Goal: Information Seeking & Learning: Learn about a topic

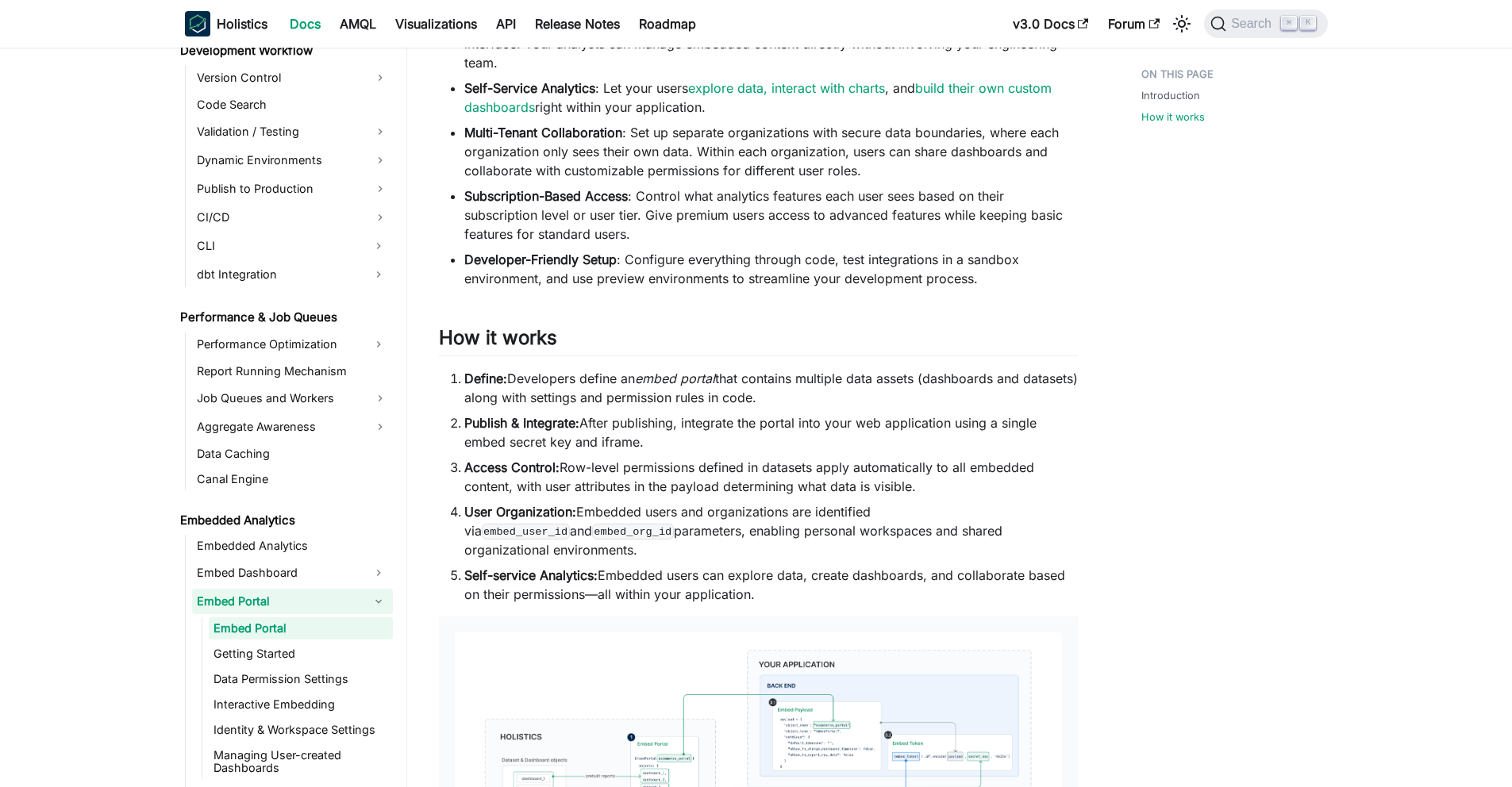
scroll to position [1268, 0]
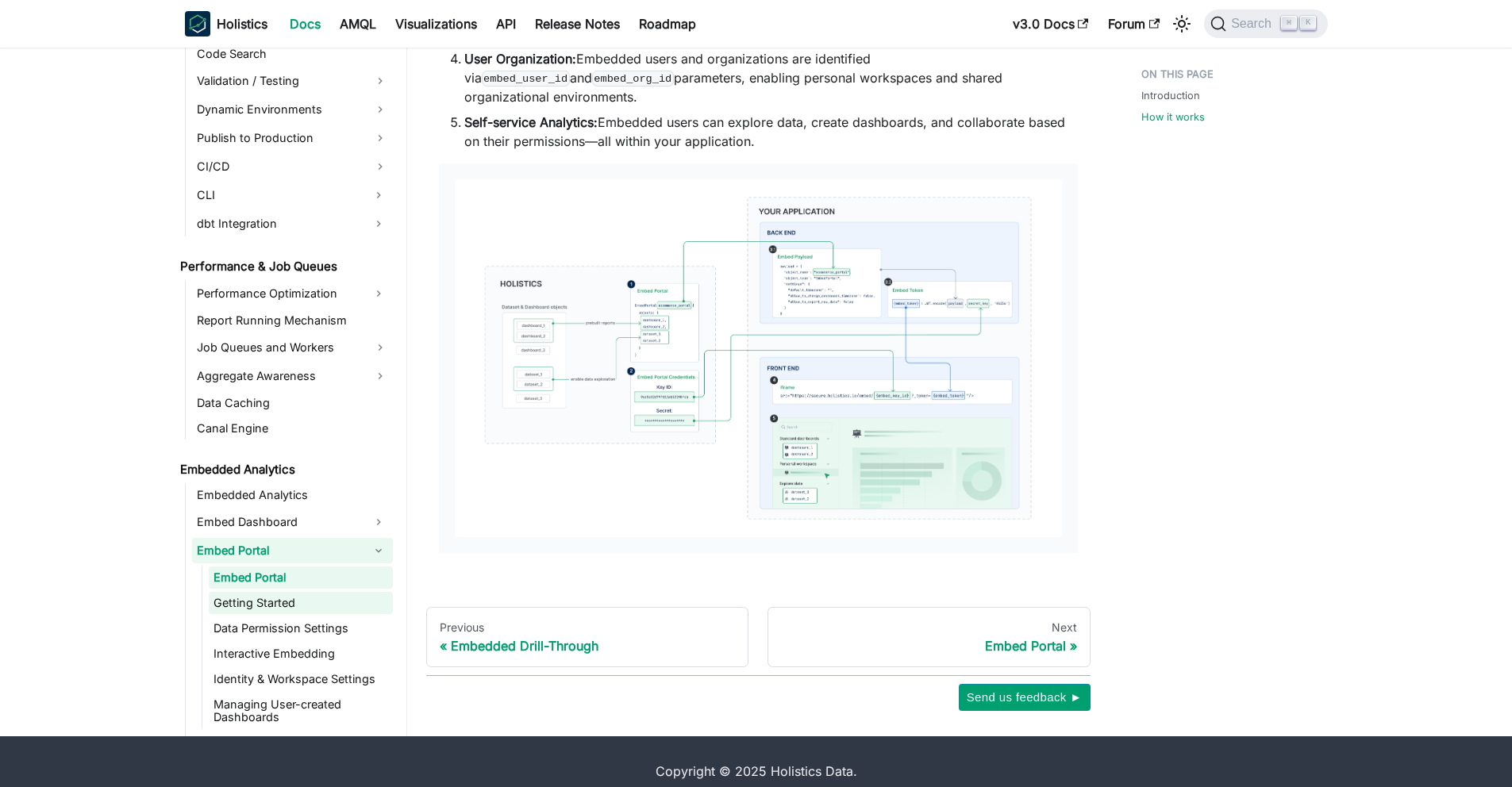
click at [281, 592] on link "Getting Started" at bounding box center [301, 603] width 184 height 23
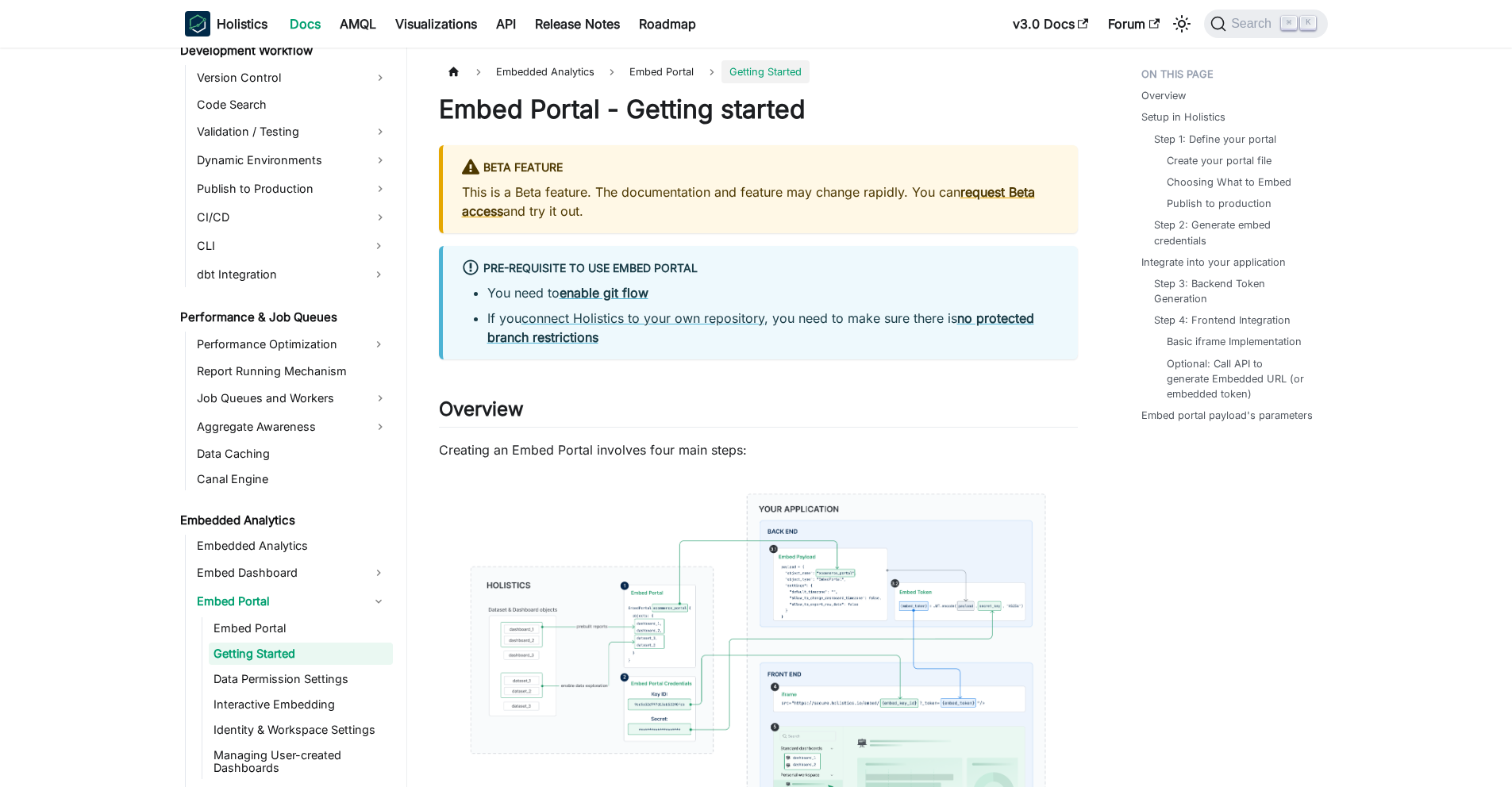
scroll to position [1170, 0]
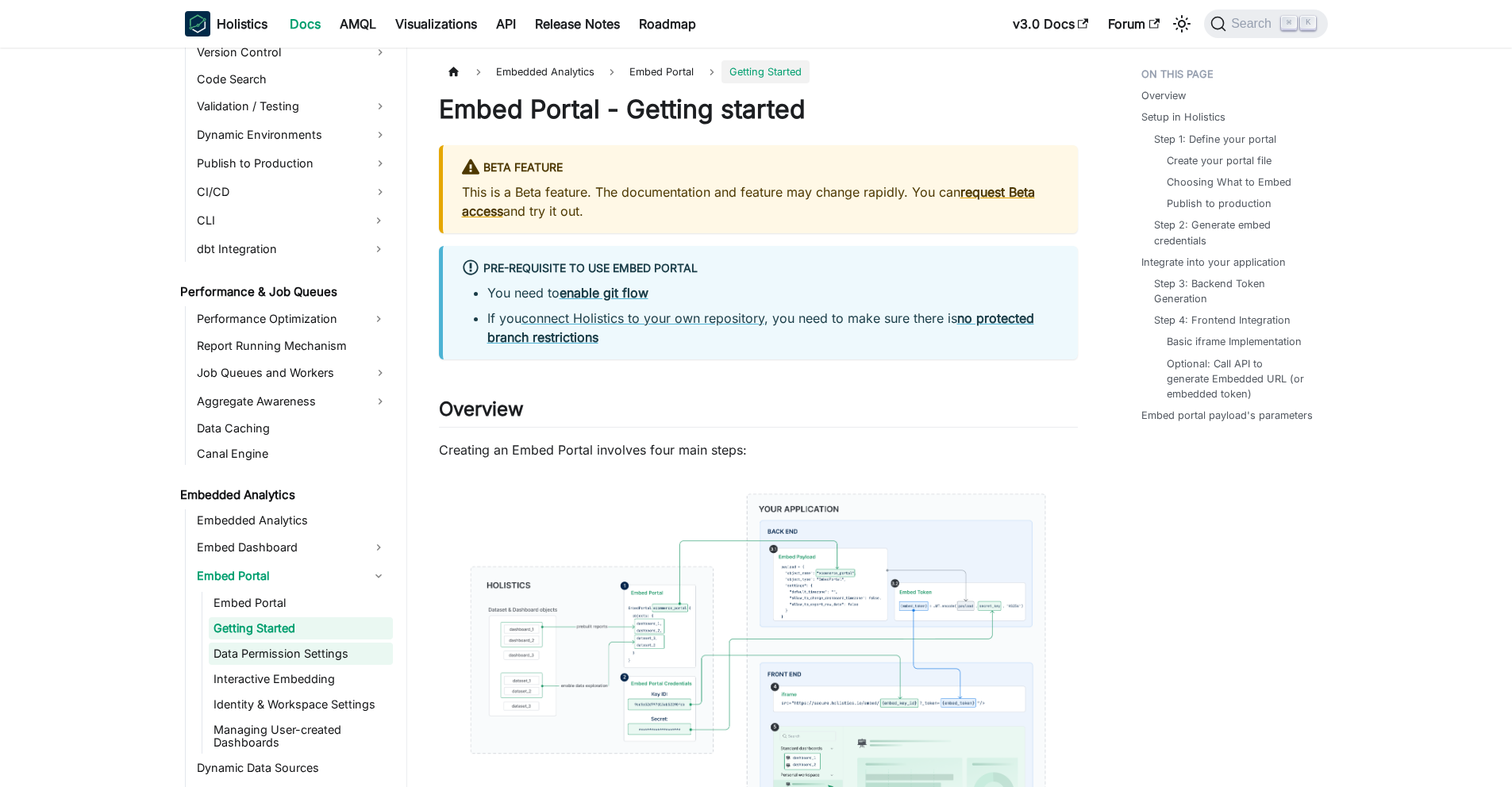
click at [337, 660] on link "Data Permission Settings" at bounding box center [301, 654] width 184 height 23
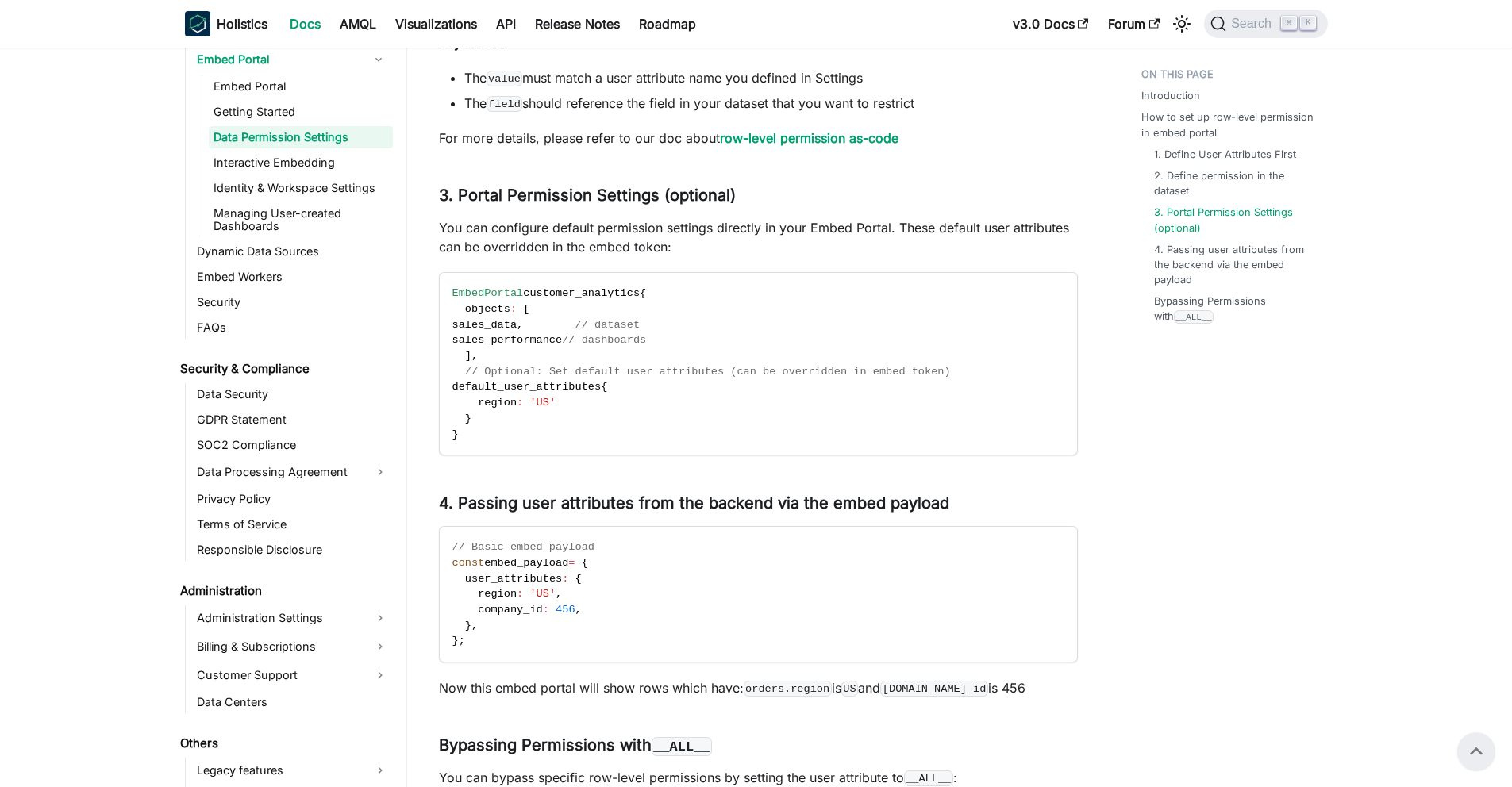
scroll to position [1268, 0]
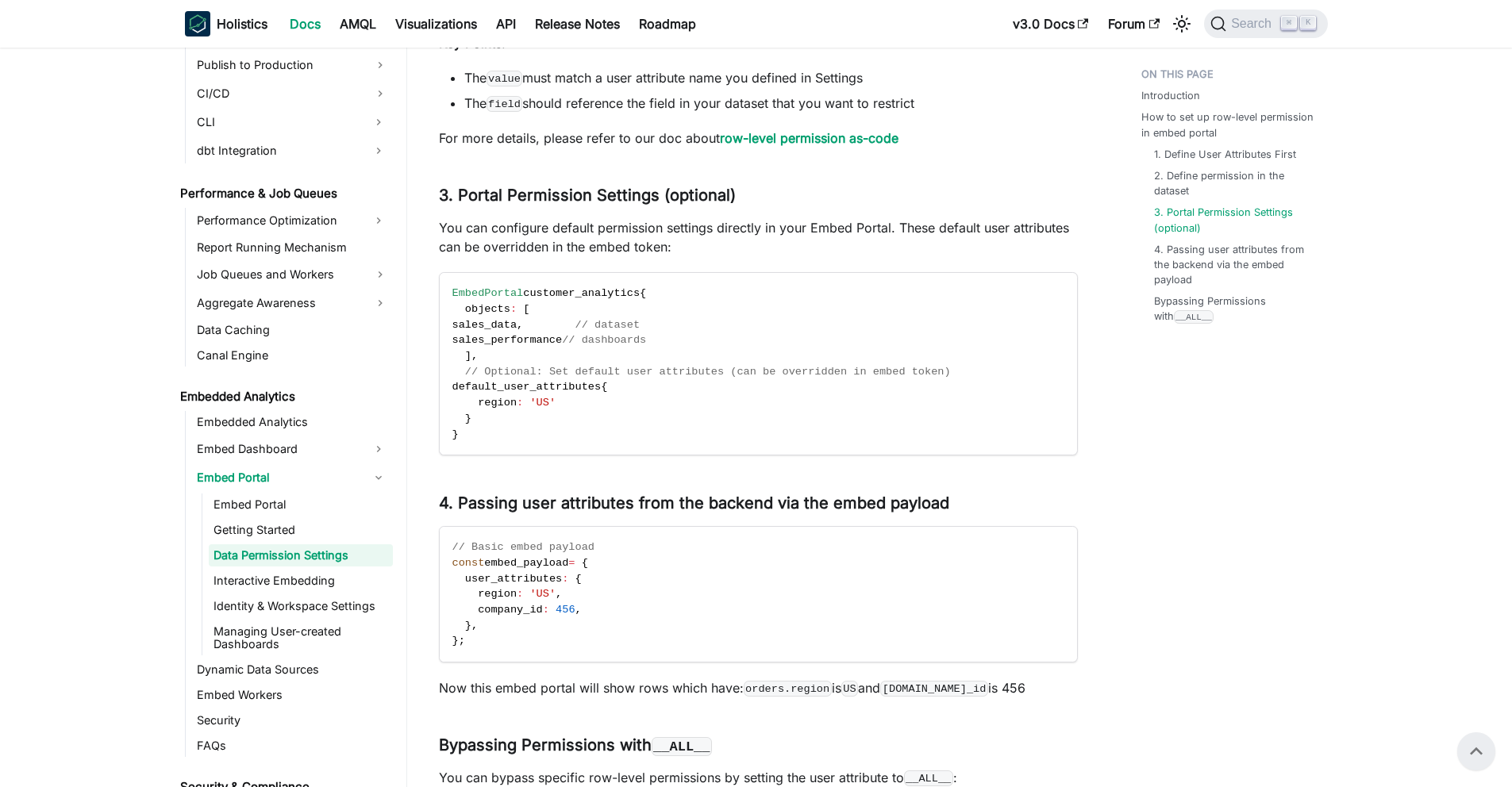
click at [285, 404] on link "Embedded Analytics" at bounding box center [284, 397] width 218 height 23
click at [292, 416] on link "Embedded Analytics" at bounding box center [292, 422] width 201 height 23
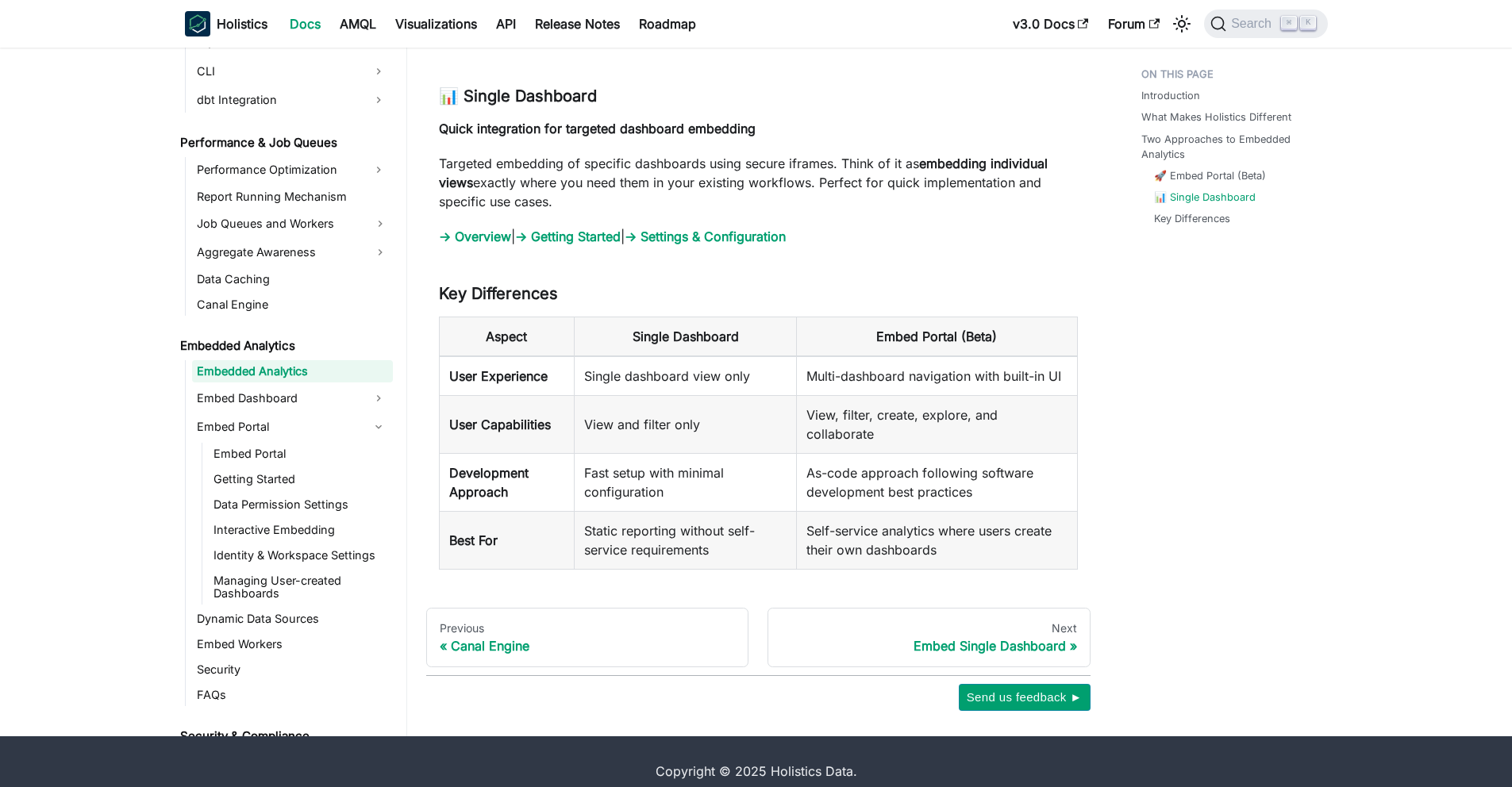
scroll to position [1764, 0]
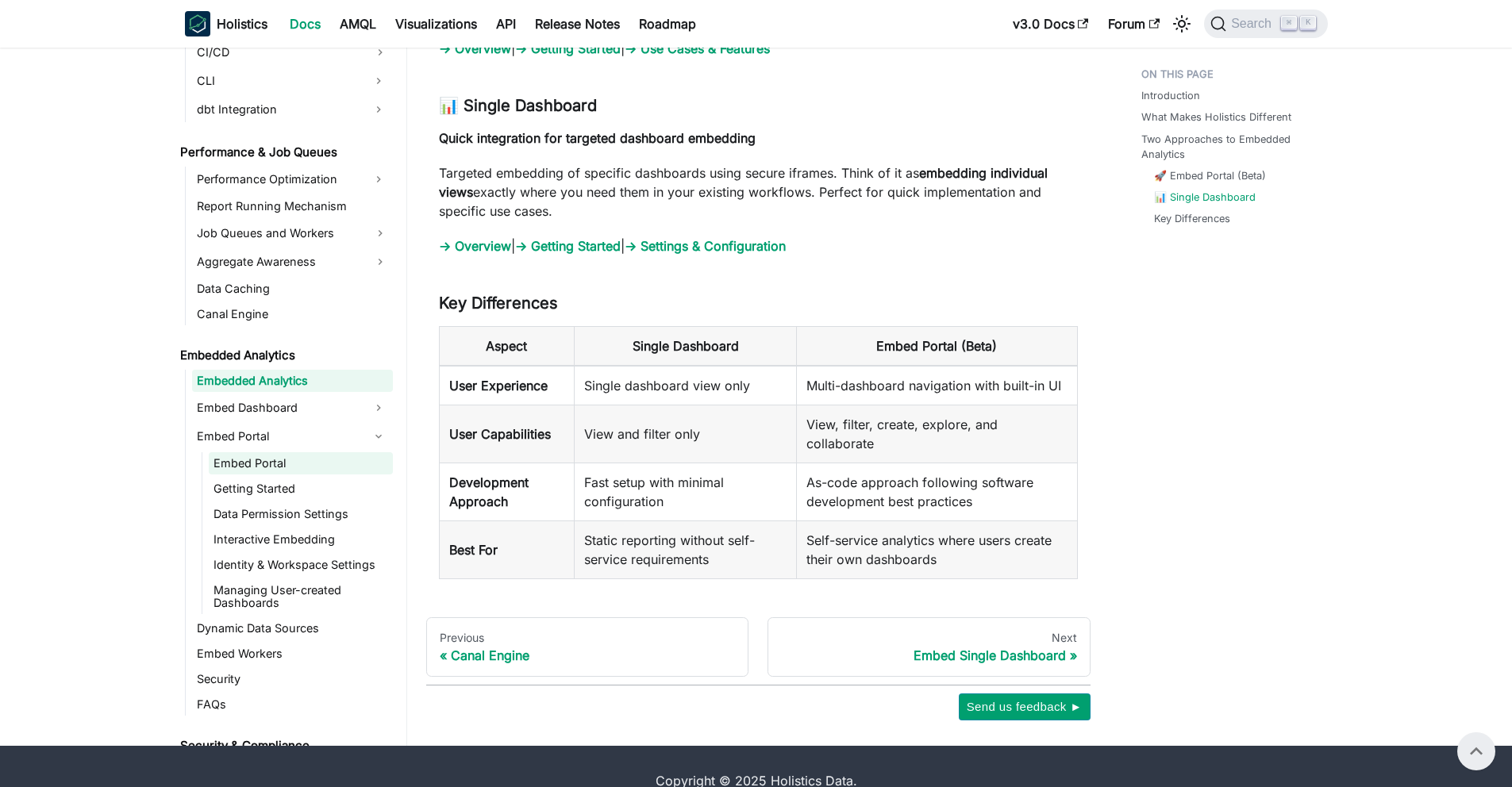
click at [275, 452] on link "Embed Portal" at bounding box center [301, 463] width 184 height 23
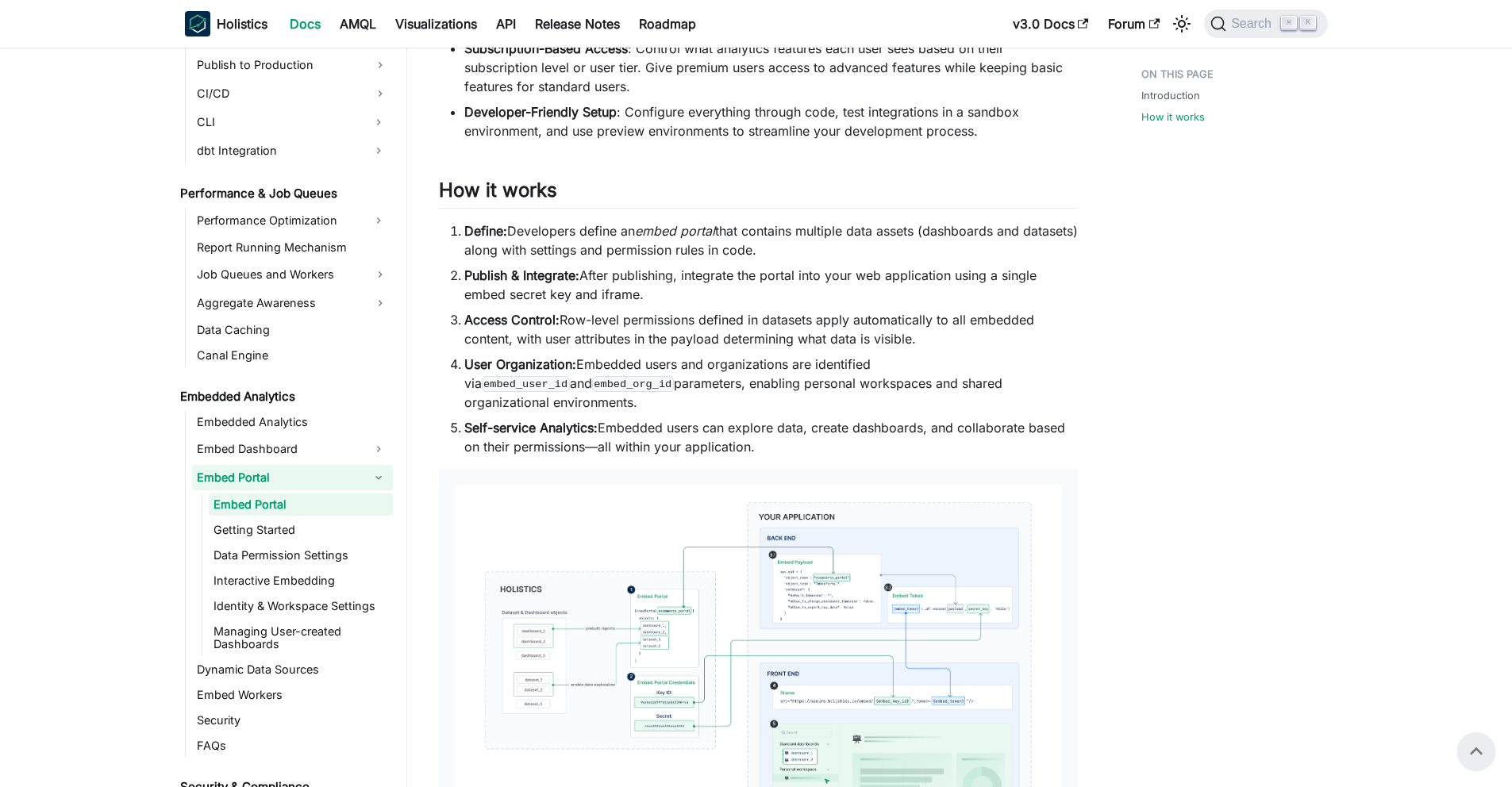
scroll to position [941, 0]
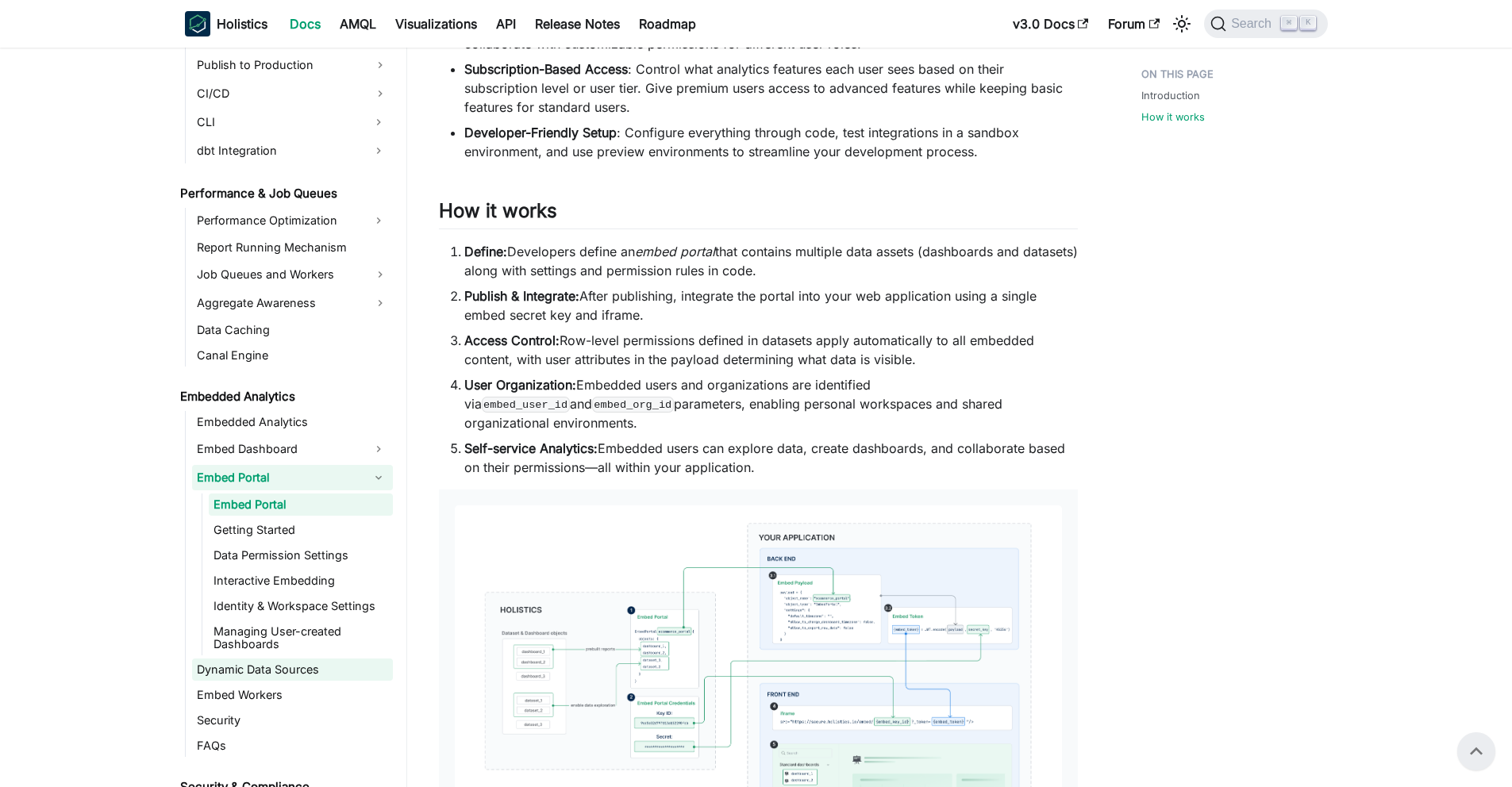
click at [313, 676] on link "Dynamic Data Sources" at bounding box center [292, 670] width 201 height 23
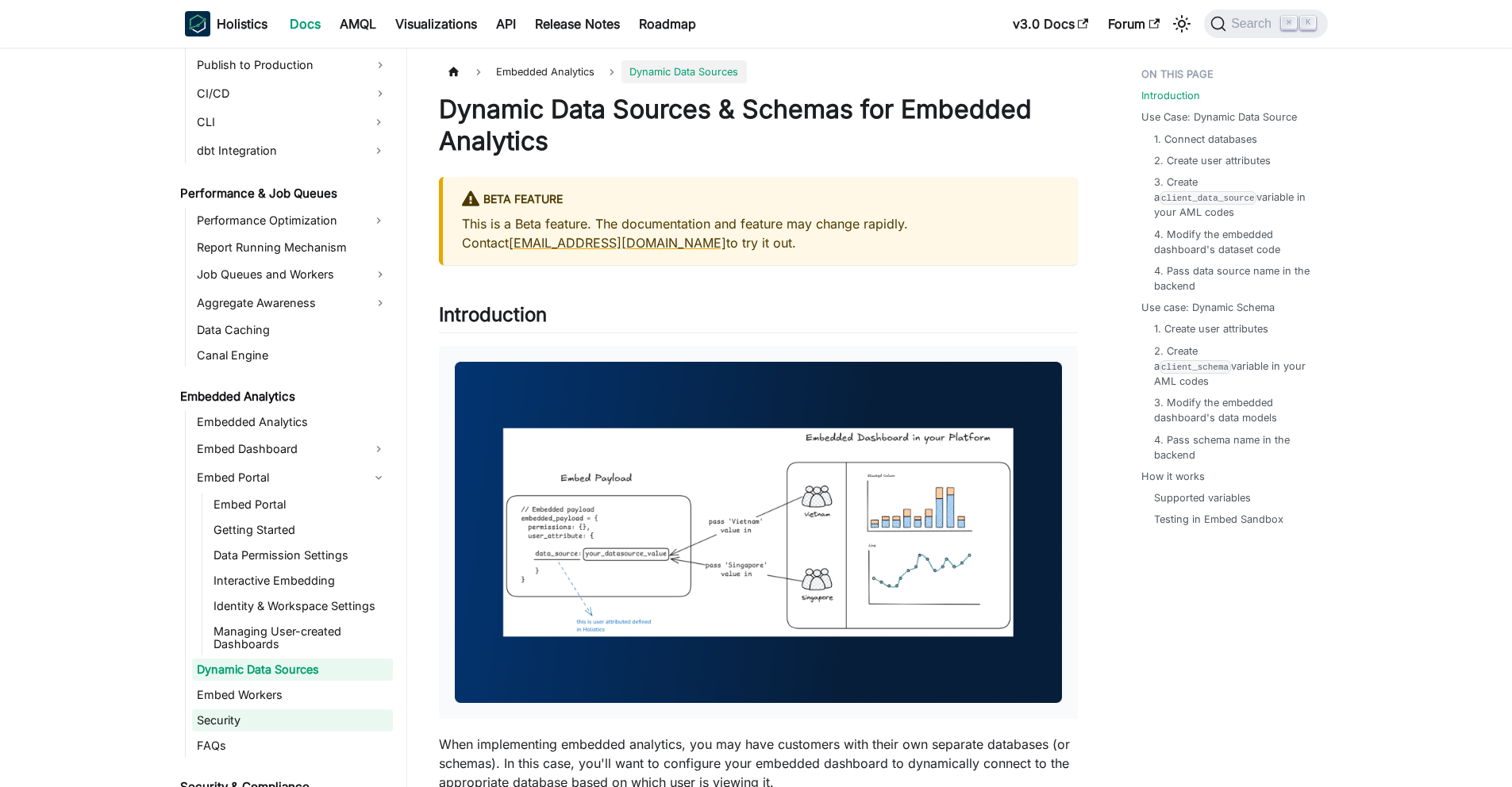
scroll to position [1309, 0]
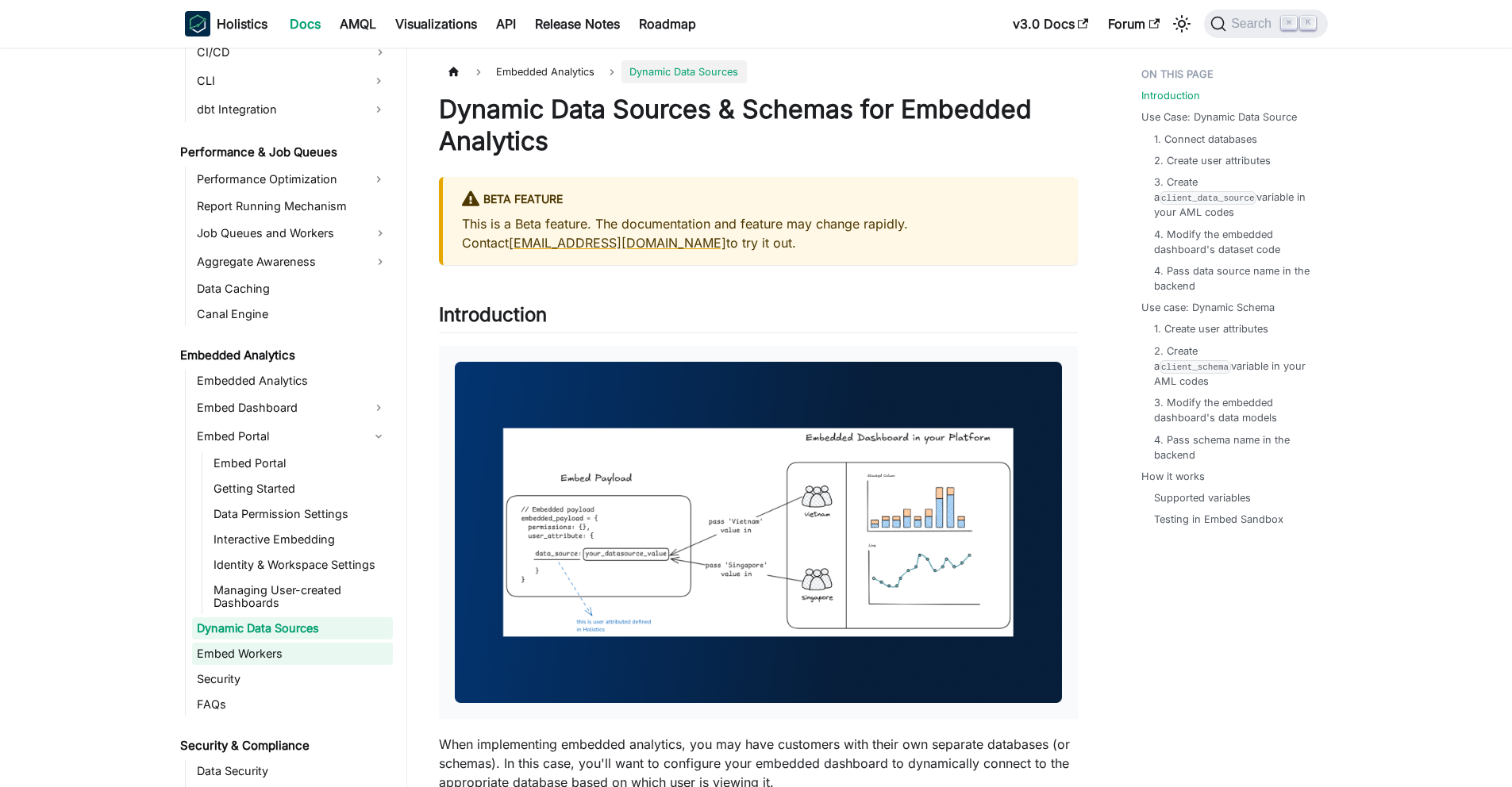
click at [307, 648] on link "Embed Workers" at bounding box center [292, 654] width 201 height 23
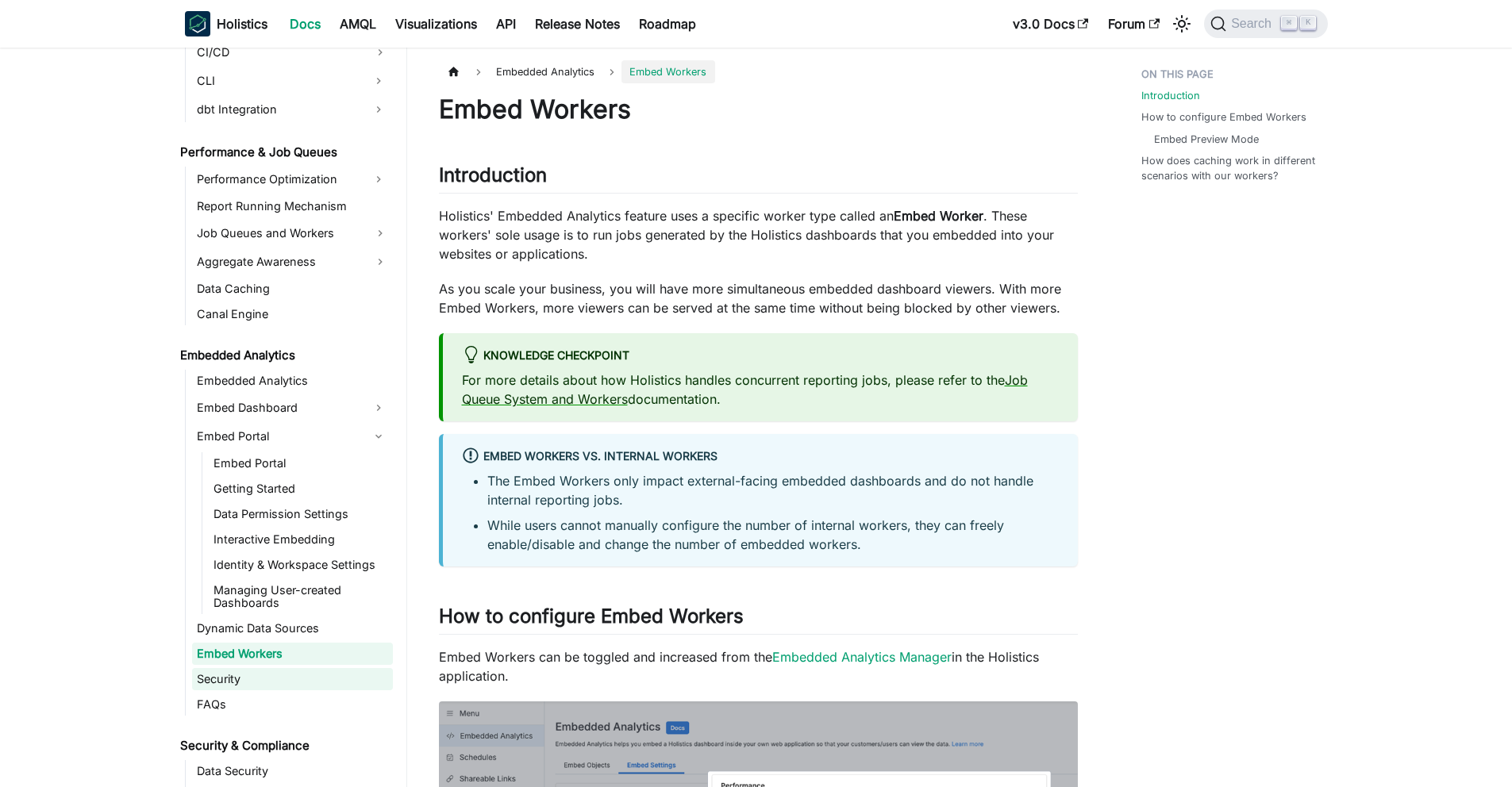
scroll to position [1335, 0]
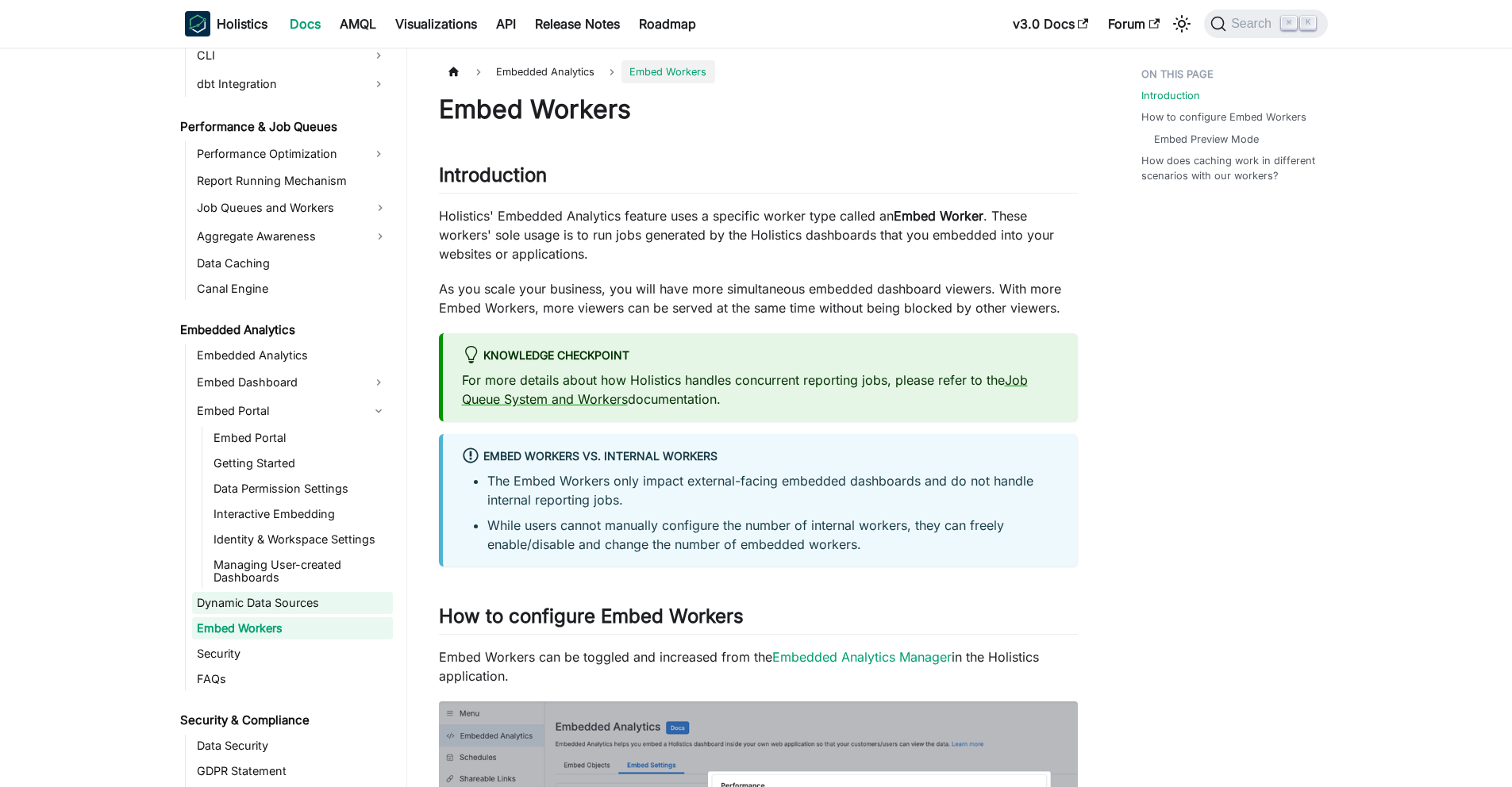
click at [315, 604] on link "Dynamic Data Sources" at bounding box center [292, 603] width 201 height 23
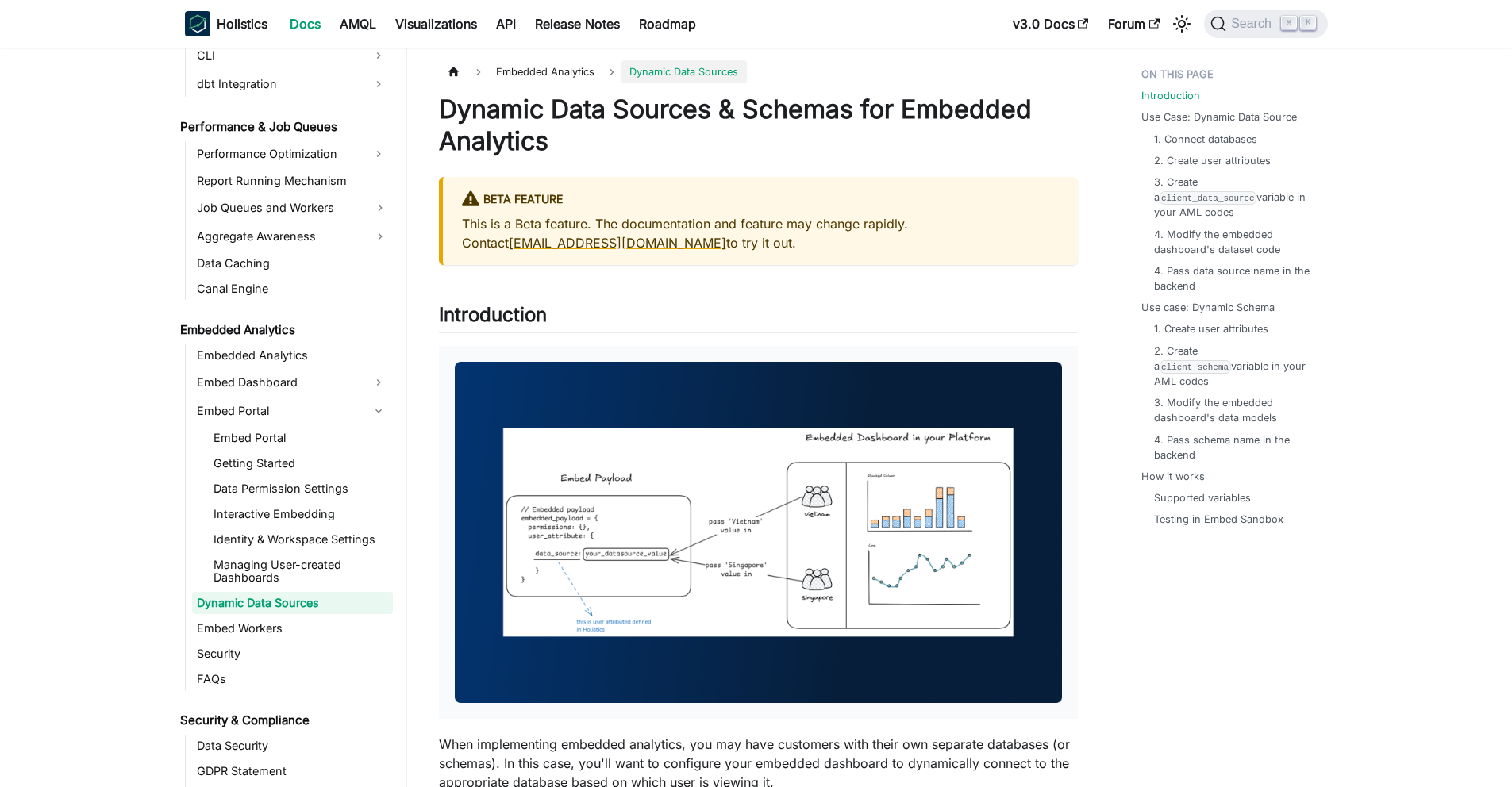
click at [316, 610] on link "Dynamic Data Sources" at bounding box center [292, 603] width 201 height 23
click at [263, 640] on ul "Embedded Analytics Embed Dashboard Embed Portal Embed Portal Getting Started Da…" at bounding box center [289, 517] width 208 height 346
click at [255, 647] on link "Security" at bounding box center [292, 654] width 201 height 23
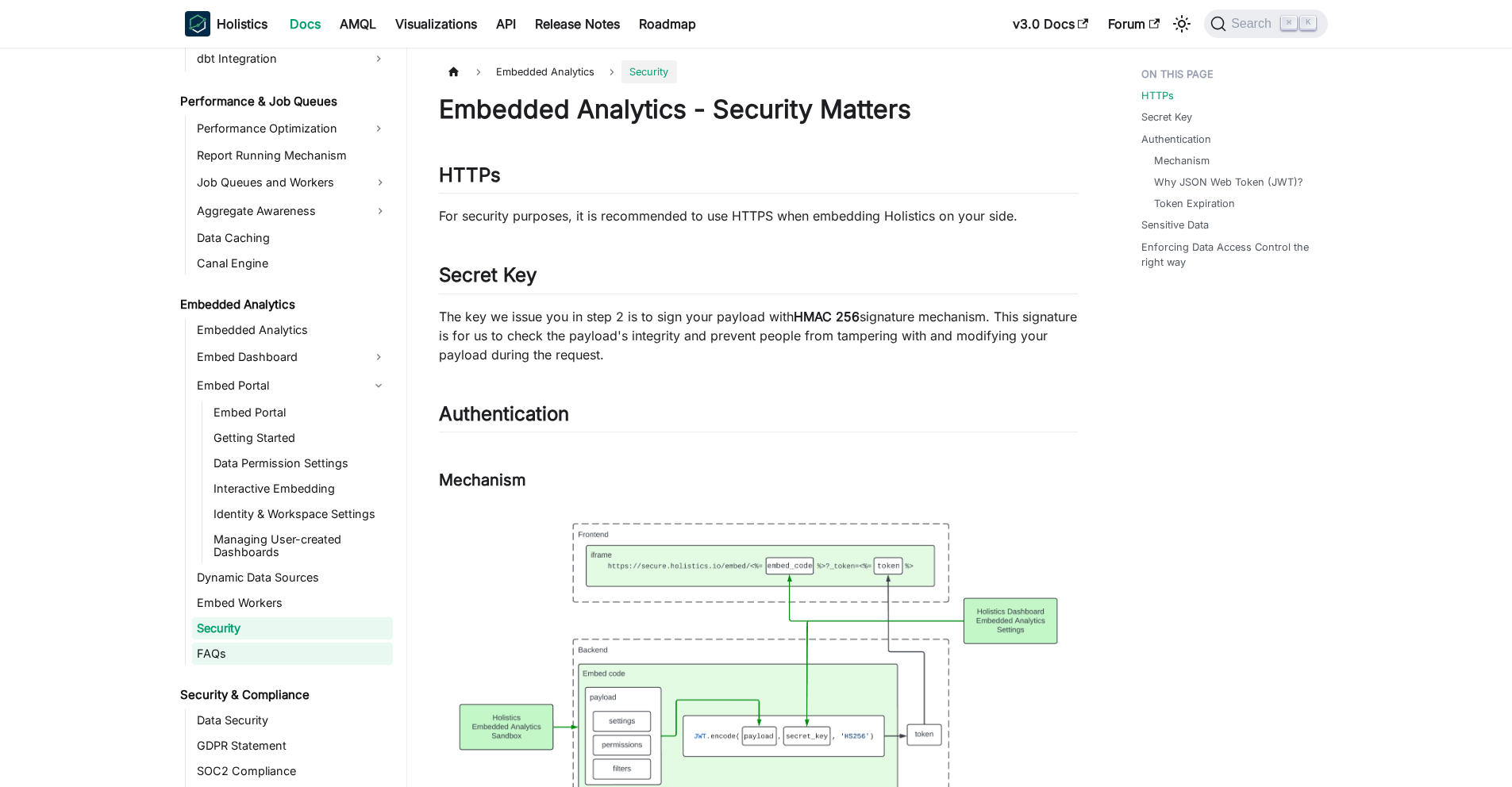
click at [256, 645] on link "FAQs" at bounding box center [292, 654] width 201 height 23
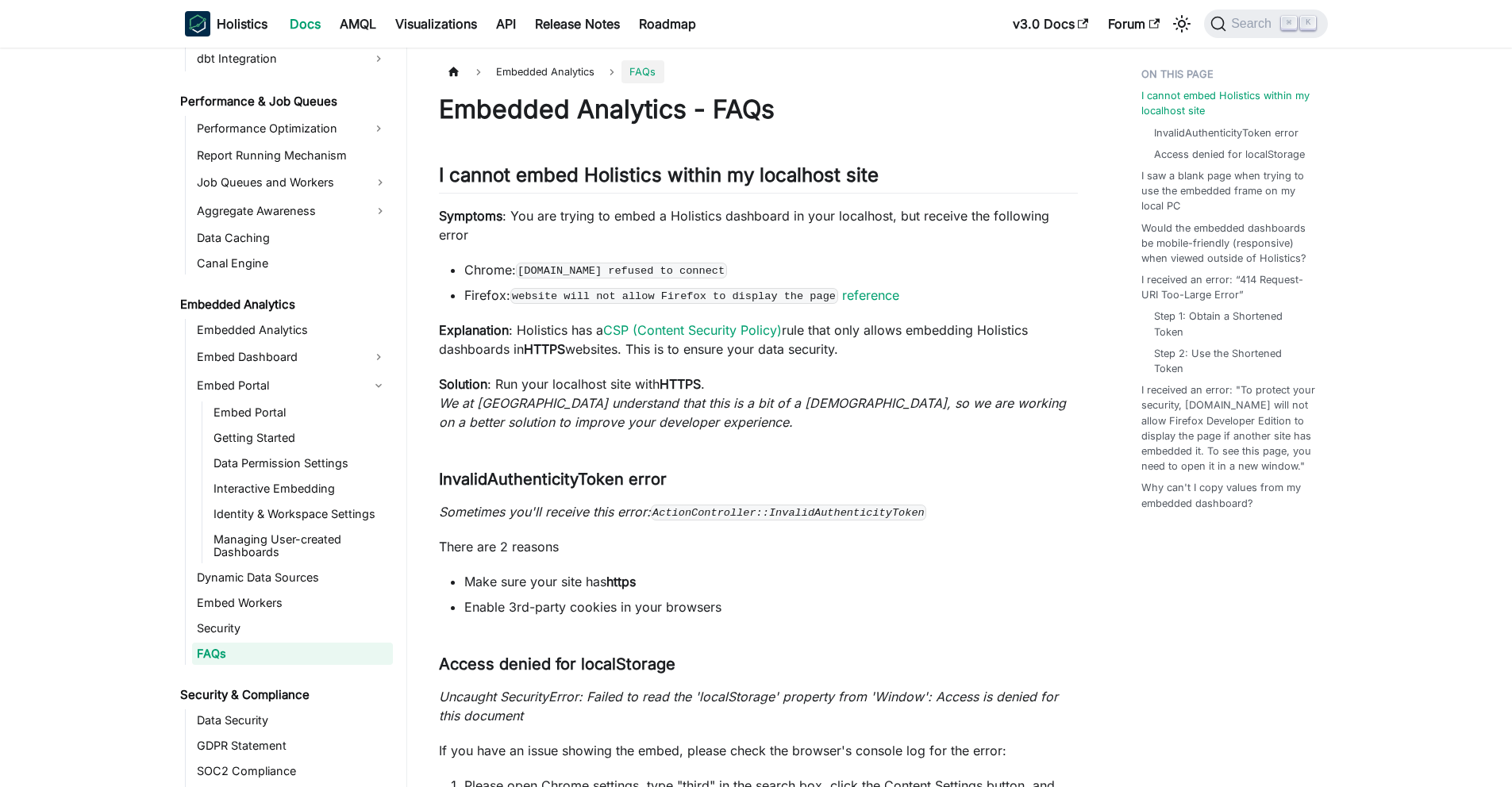
scroll to position [1386, 0]
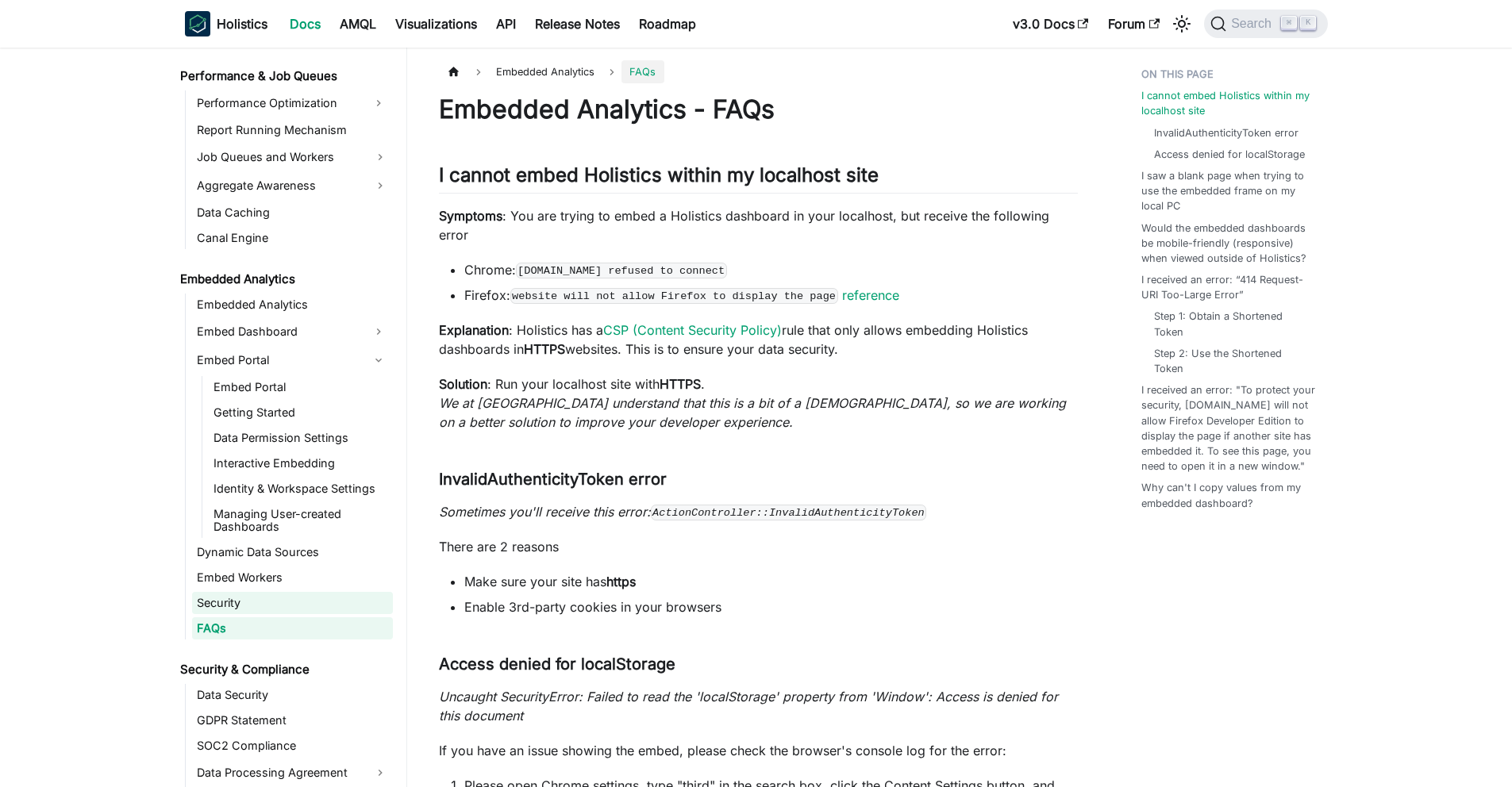
click at [296, 601] on link "Security" at bounding box center [292, 603] width 201 height 23
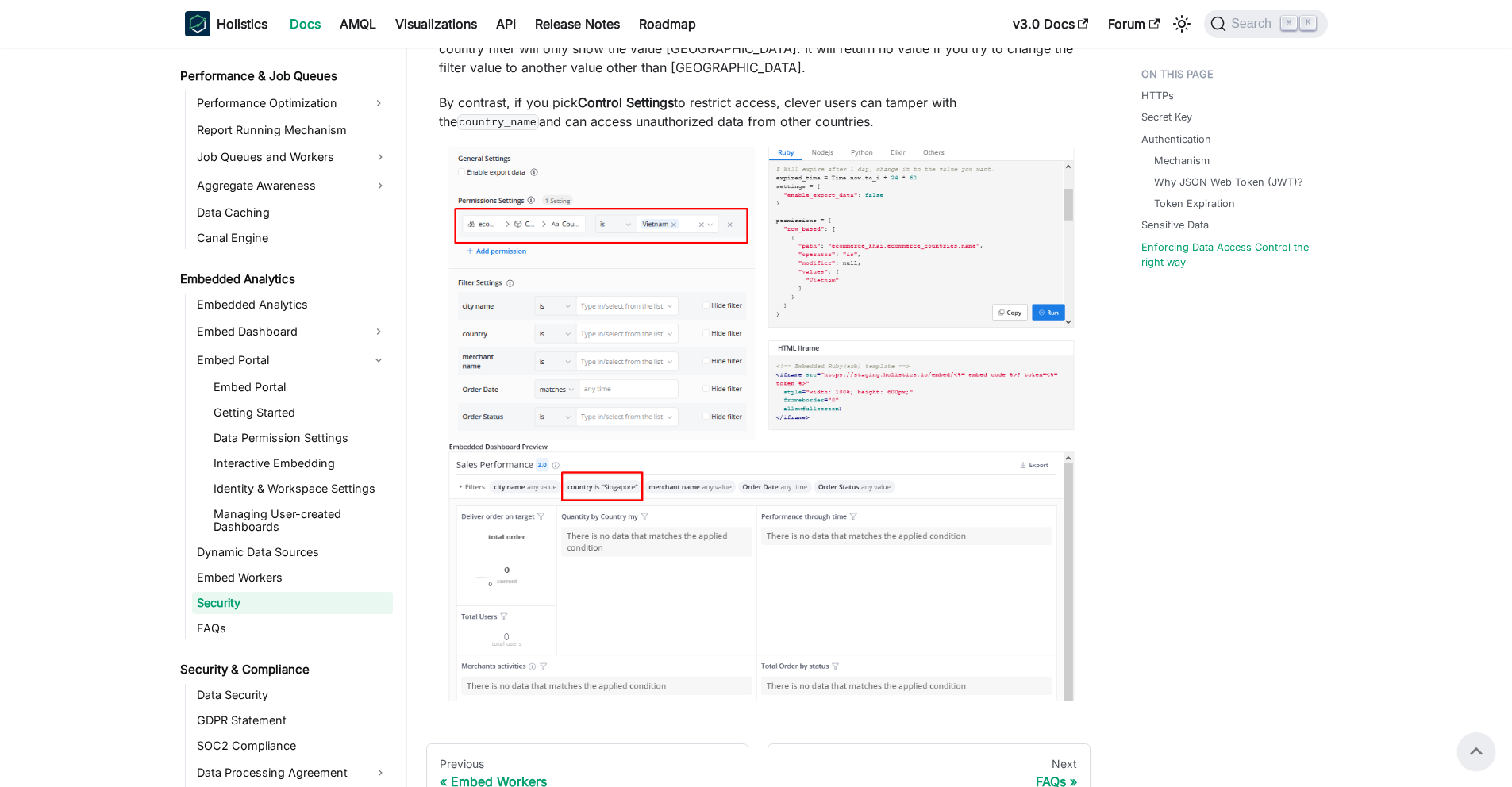
scroll to position [2317, 0]
